Goal: Information Seeking & Learning: Learn about a topic

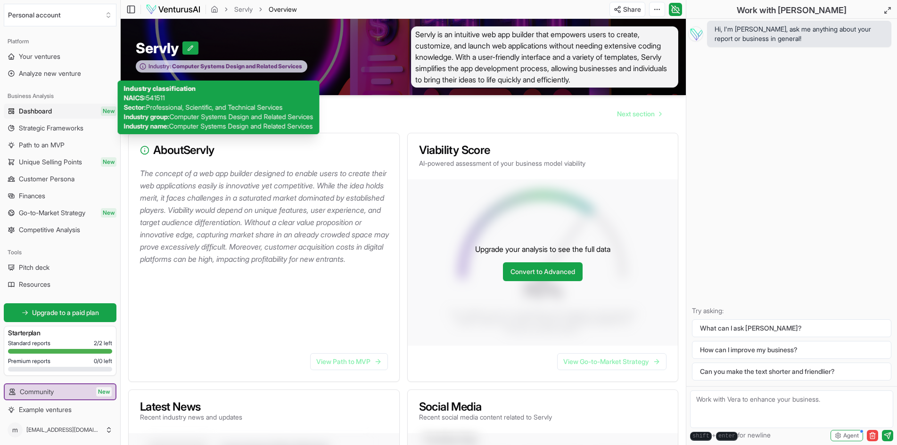
scroll to position [40, 0]
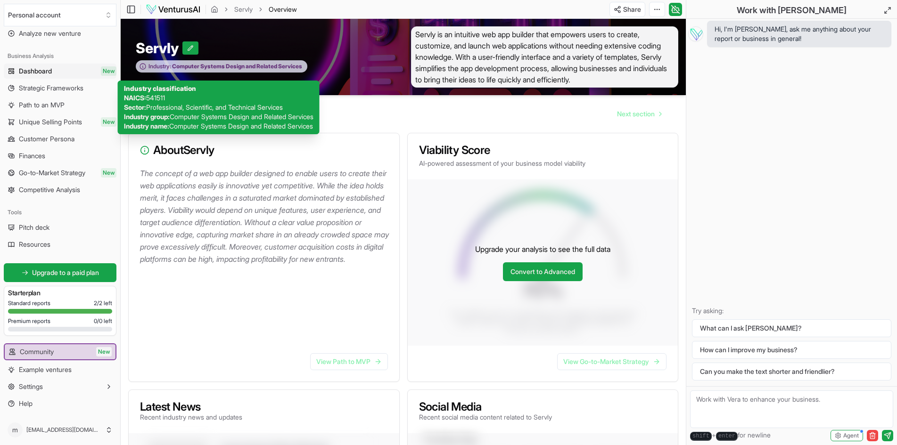
click at [282, 70] on span "Computer Systems Design and Related Services" at bounding box center [236, 67] width 131 height 8
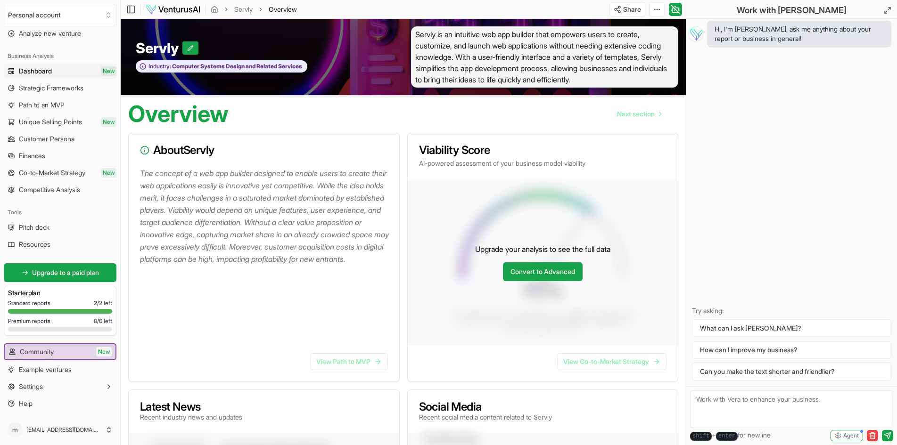
drag, startPoint x: 282, startPoint y: 75, endPoint x: 281, endPoint y: 107, distance: 32.1
click at [281, 110] on div "Overview Next section" at bounding box center [403, 110] width 565 height 30
drag, startPoint x: 309, startPoint y: 68, endPoint x: 247, endPoint y: 71, distance: 62.3
click at [247, 71] on div "Industry: Computer Systems Design and Related Services" at bounding box center [222, 66] width 172 height 12
drag, startPoint x: 175, startPoint y: 68, endPoint x: 337, endPoint y: 78, distance: 162.4
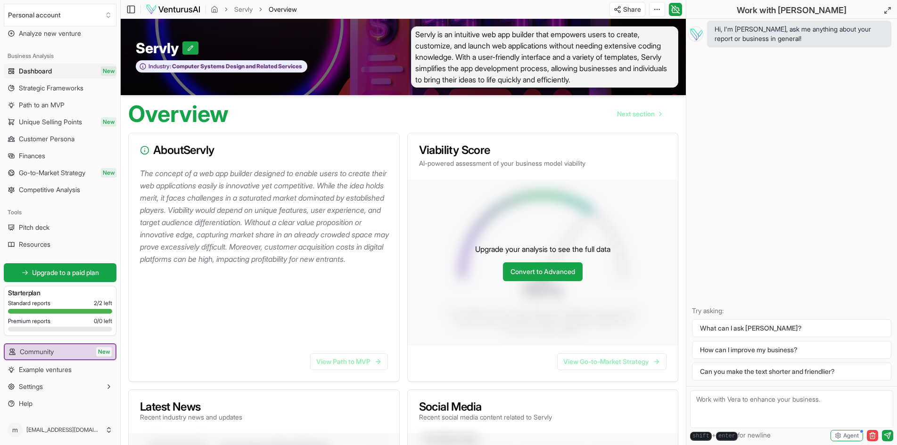
click at [334, 78] on div "Servly Industry: Computer Systems Design and Related Services" at bounding box center [262, 56] width 283 height 61
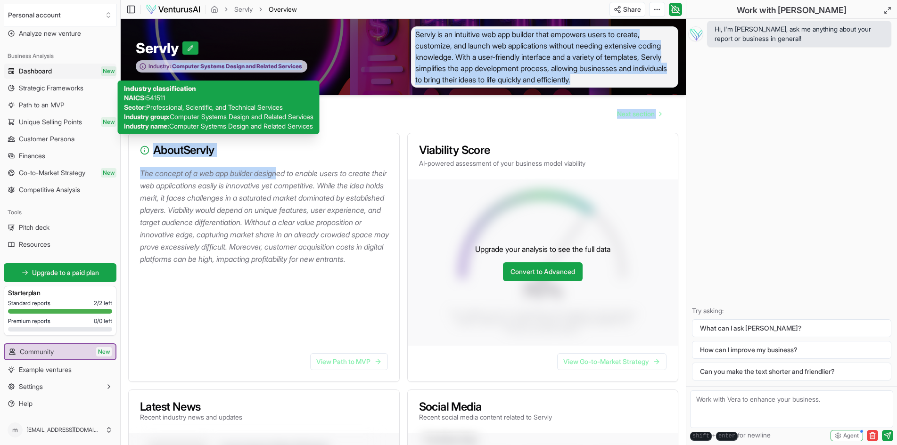
drag, startPoint x: 287, startPoint y: 189, endPoint x: 173, endPoint y: 74, distance: 162.3
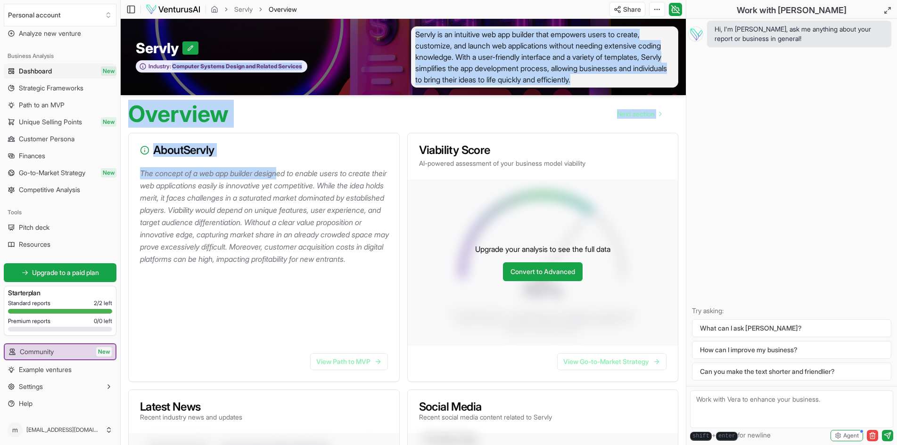
click at [269, 167] on div "About Servly" at bounding box center [264, 150] width 271 height 34
click at [496, 70] on span "Servly is an intuitive web app builder that empowers users to create, customize…" at bounding box center [545, 56] width 268 height 61
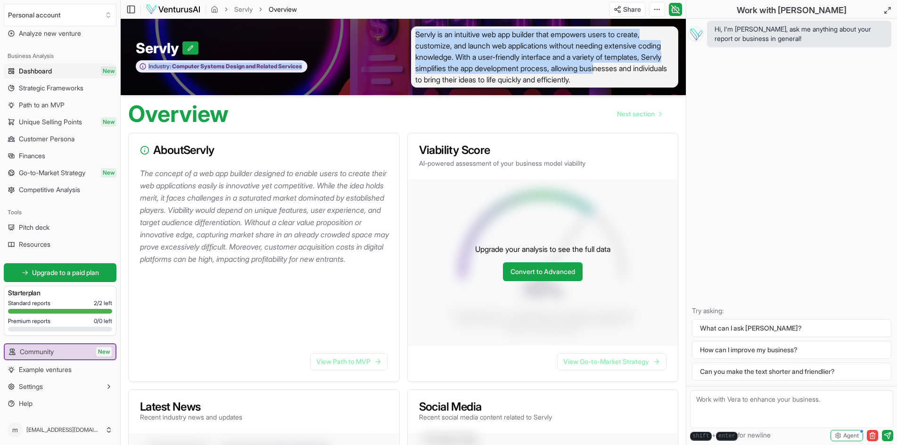
drag, startPoint x: 431, startPoint y: 79, endPoint x: 380, endPoint y: 53, distance: 57.8
click at [369, 58] on div "Servly Industry: Computer Systems Design and Related Services Servly is an intu…" at bounding box center [403, 57] width 565 height 76
click at [432, 47] on span "Servly is an intuitive web app builder that empowers users to create, customize…" at bounding box center [545, 56] width 268 height 61
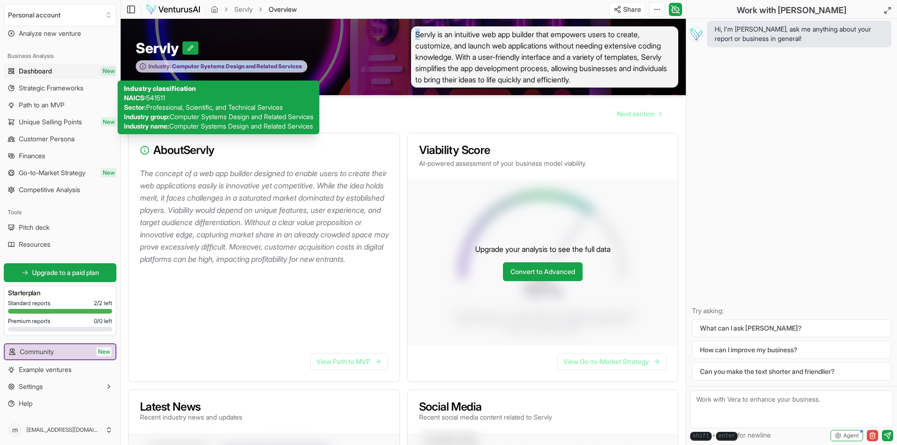
drag, startPoint x: 418, startPoint y: 35, endPoint x: 174, endPoint y: 74, distance: 246.7
click at [174, 74] on div "Servly Industry: Computer Systems Design and Related Services Servly is an intu…" at bounding box center [403, 57] width 565 height 76
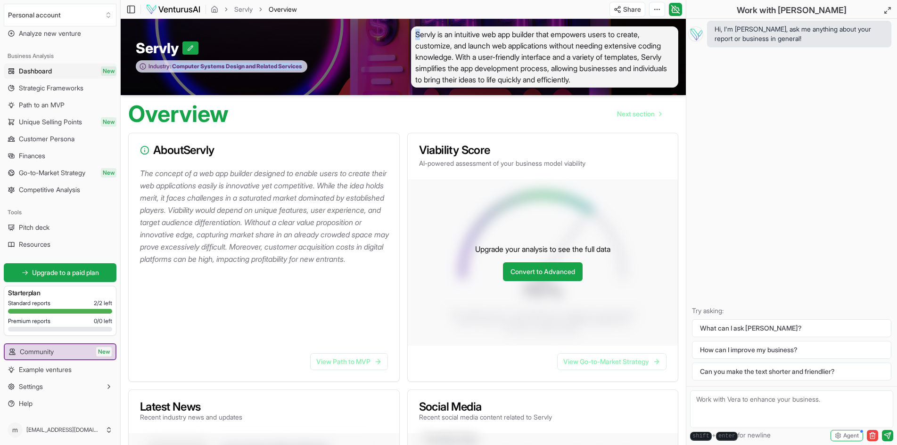
copy div "Computer Systems Design and Related Services S"
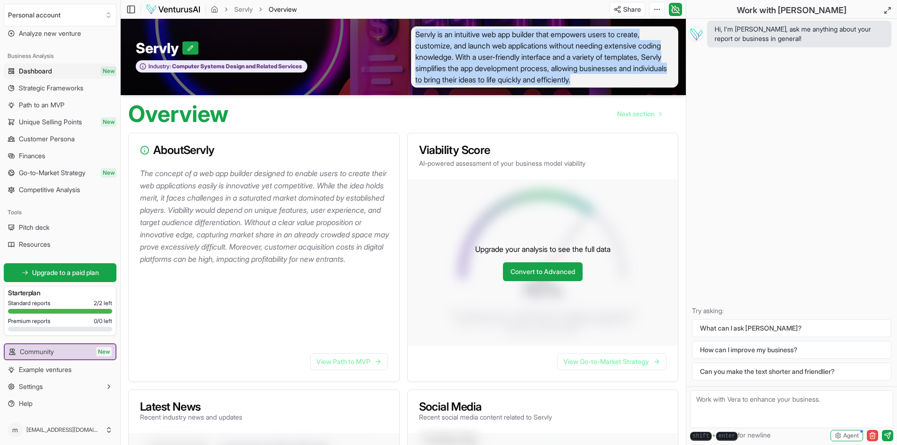
drag, startPoint x: 451, startPoint y: 92, endPoint x: 412, endPoint y: 38, distance: 66.3
click at [412, 38] on span "Servly is an intuitive web app builder that empowers users to create, customize…" at bounding box center [545, 56] width 268 height 61
copy span "Servly is an intuitive web app builder that empowers users to create, customize…"
